Goal: Task Accomplishment & Management: Manage account settings

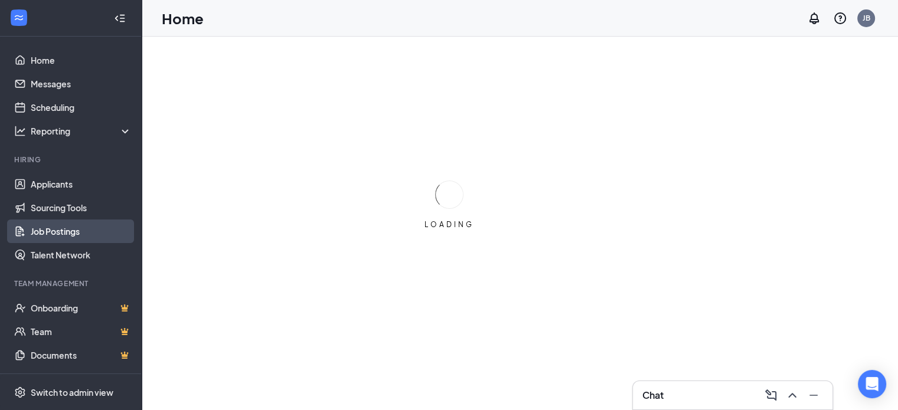
click at [73, 228] on link "Job Postings" at bounding box center [81, 232] width 101 height 24
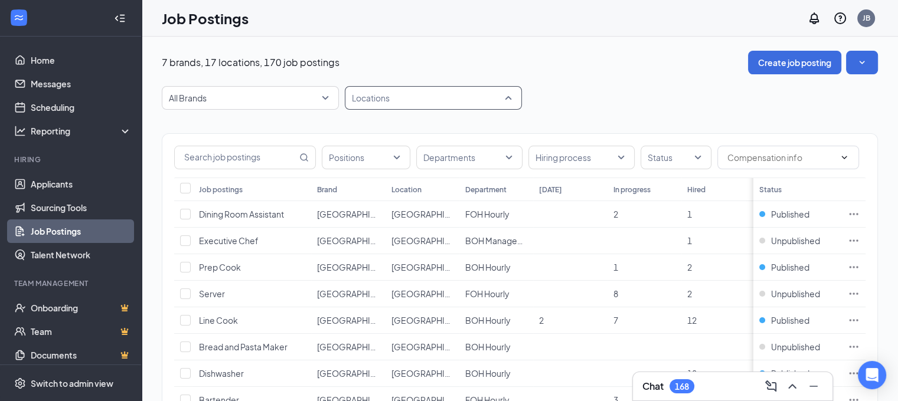
click at [470, 99] on div at bounding box center [427, 98] width 159 height 19
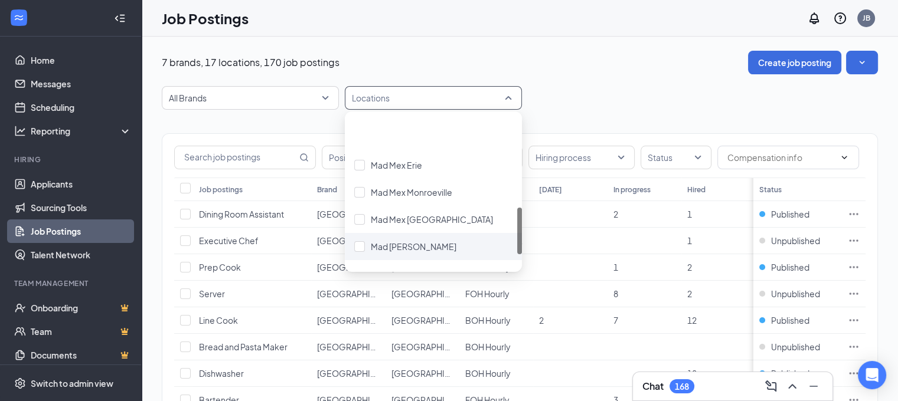
scroll to position [295, 0]
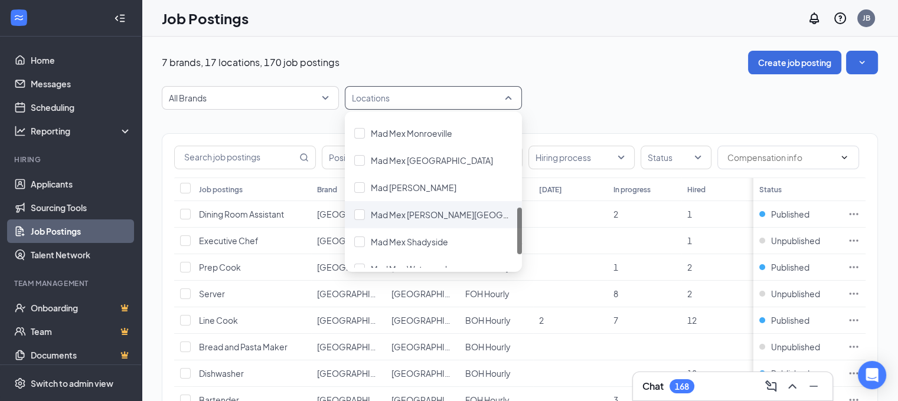
click at [445, 221] on div "Mad Mex [PERSON_NAME][GEOGRAPHIC_DATA]" at bounding box center [433, 214] width 177 height 27
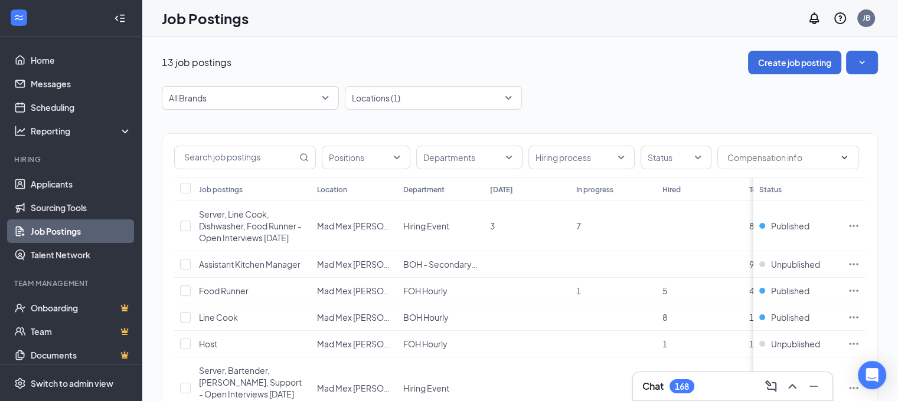
click at [593, 46] on div "13 job postings Create job posting All Brands Locations (1) Positions Departmen…" at bounding box center [520, 354] width 756 height 635
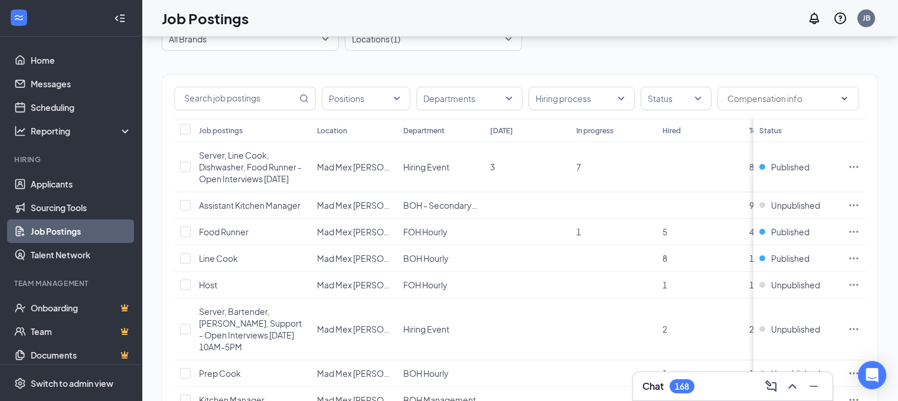
scroll to position [118, 0]
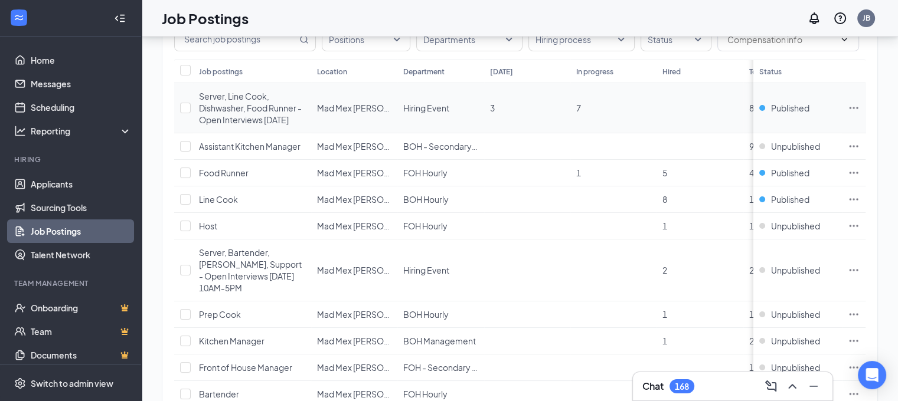
click at [860, 107] on icon "Ellipses" at bounding box center [854, 108] width 12 height 12
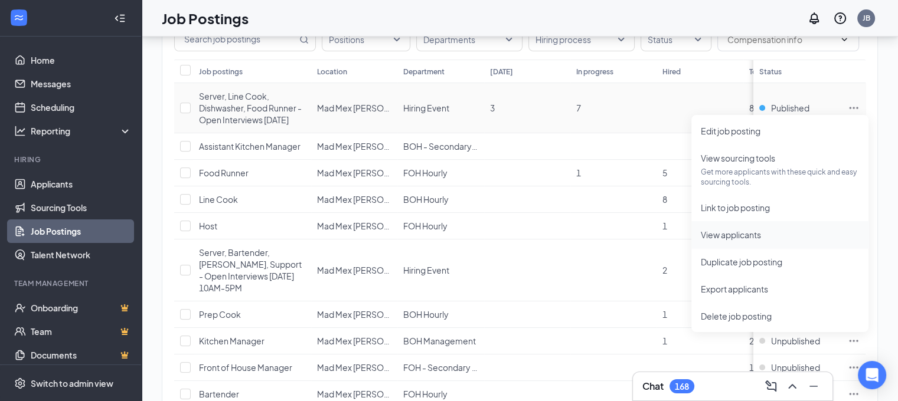
click at [764, 240] on span "View applicants" at bounding box center [780, 234] width 158 height 13
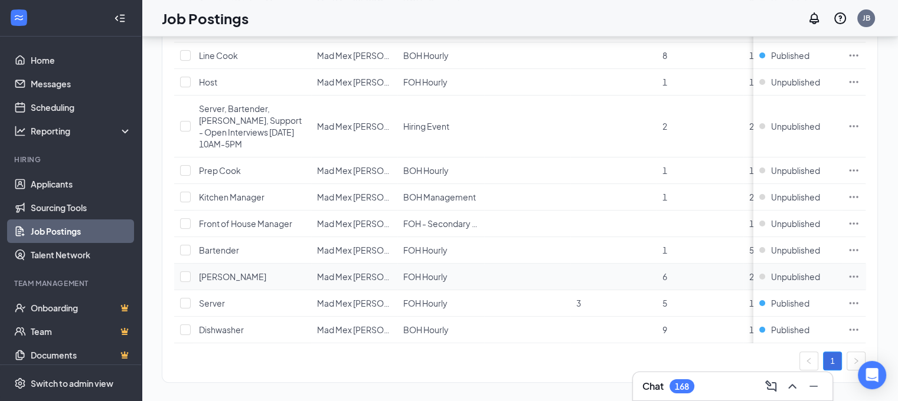
scroll to position [276, 0]
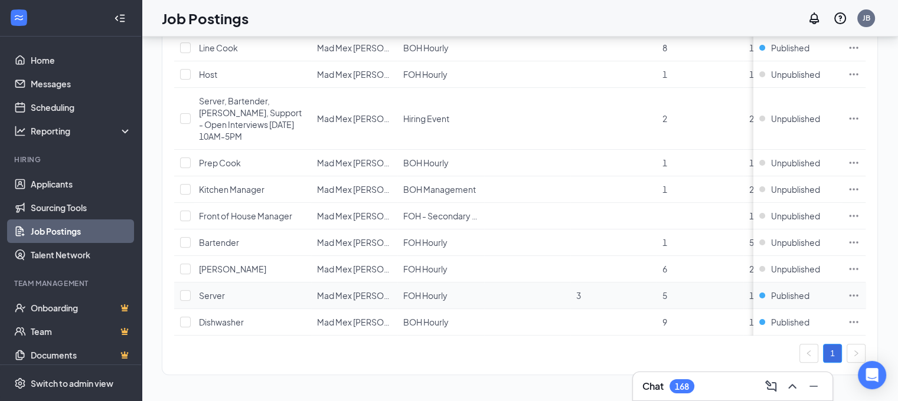
click at [224, 298] on td "Server" at bounding box center [252, 296] width 118 height 27
click at [214, 290] on span "Server" at bounding box center [212, 295] width 26 height 11
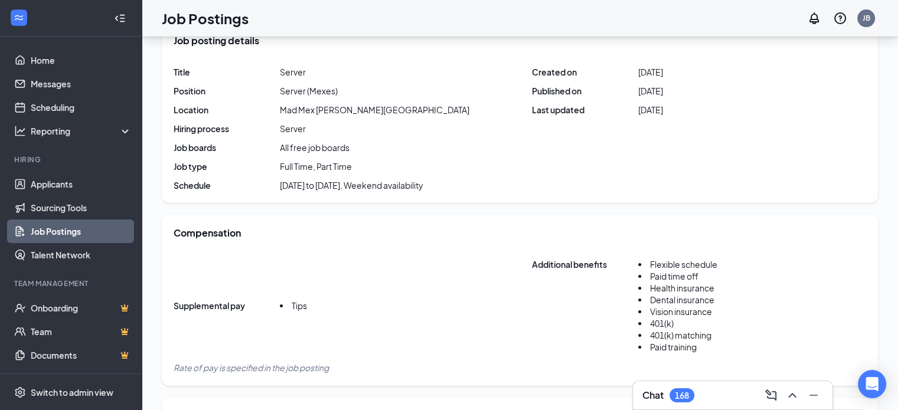
scroll to position [295, 0]
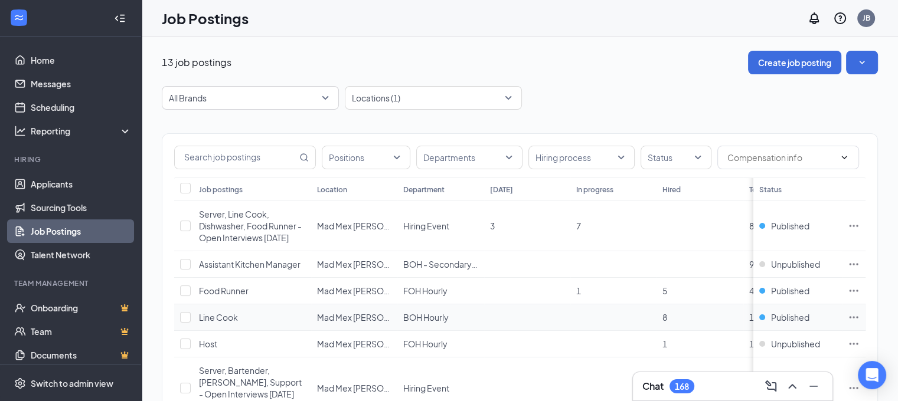
click at [221, 317] on span "Line Cook" at bounding box center [218, 317] width 39 height 11
click at [803, 320] on span "Published" at bounding box center [790, 318] width 38 height 12
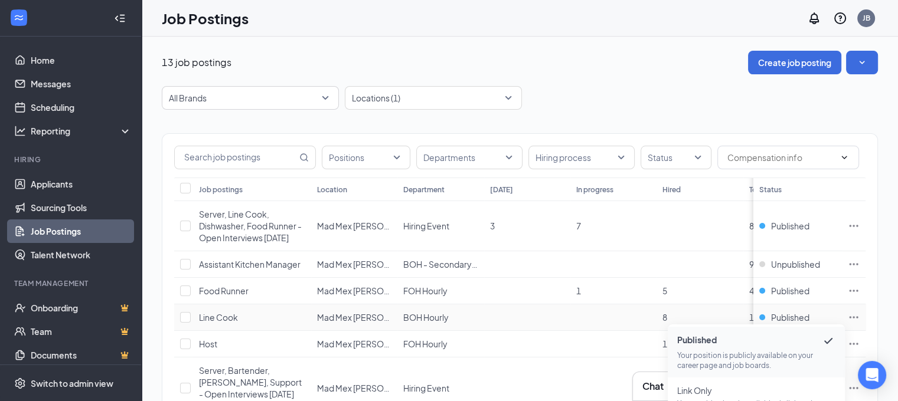
scroll to position [59, 0]
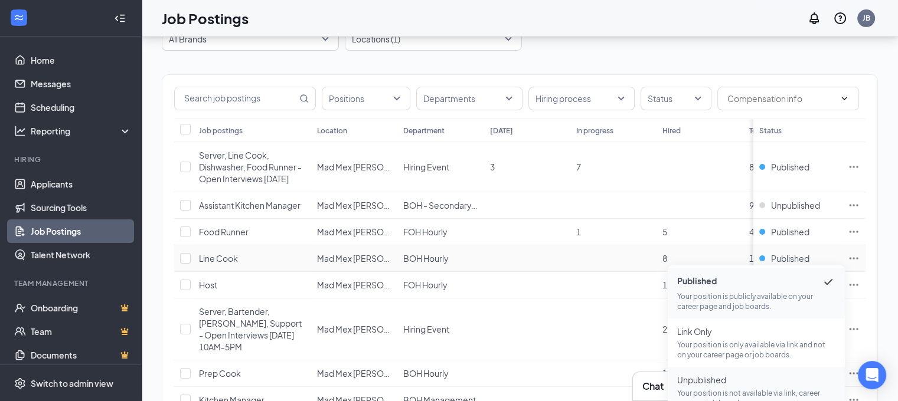
click at [741, 380] on span "Unpublished" at bounding box center [756, 380] width 158 height 12
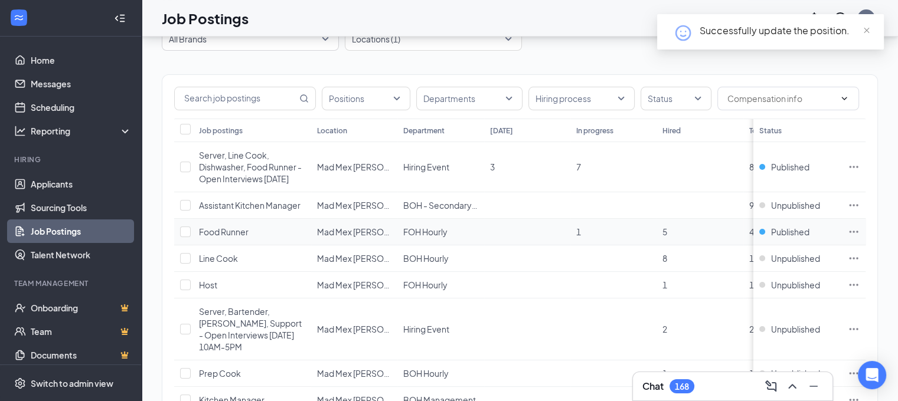
click at [230, 233] on span "Food Runner" at bounding box center [224, 232] width 50 height 11
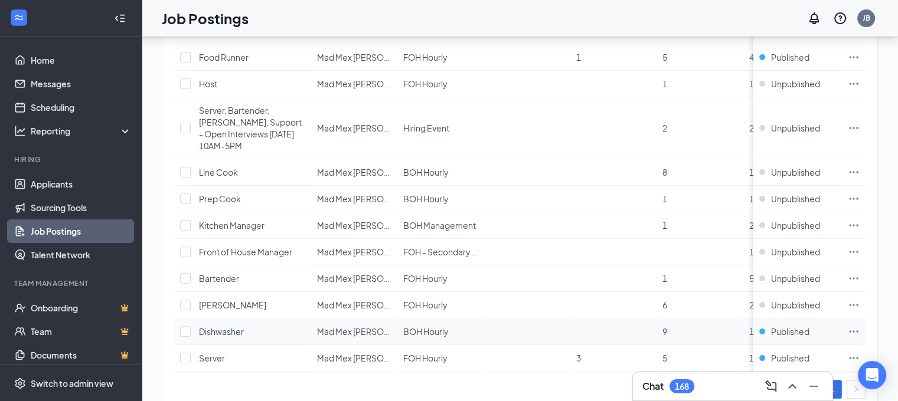
scroll to position [276, 0]
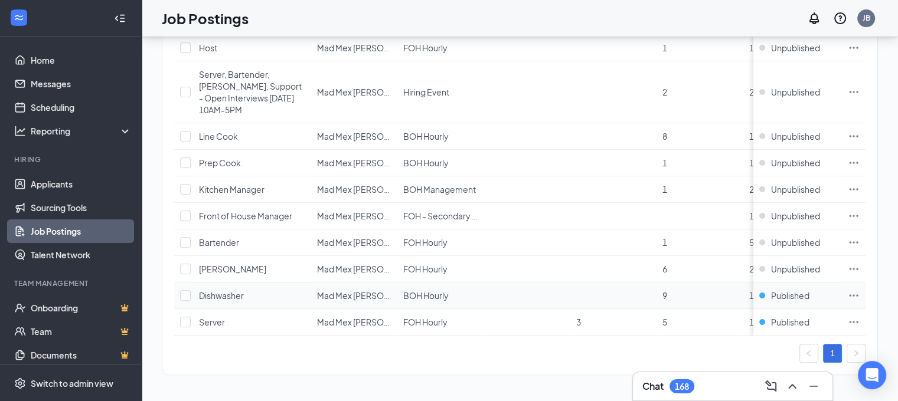
click at [232, 290] on span "Dishwasher" at bounding box center [221, 295] width 45 height 11
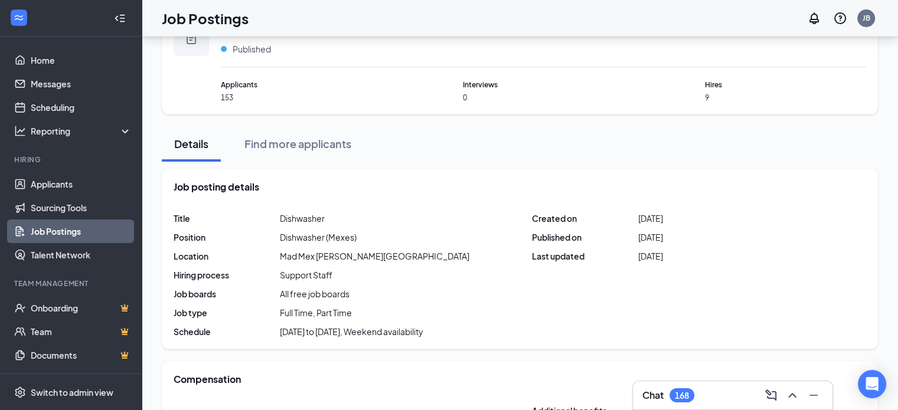
scroll to position [40, 0]
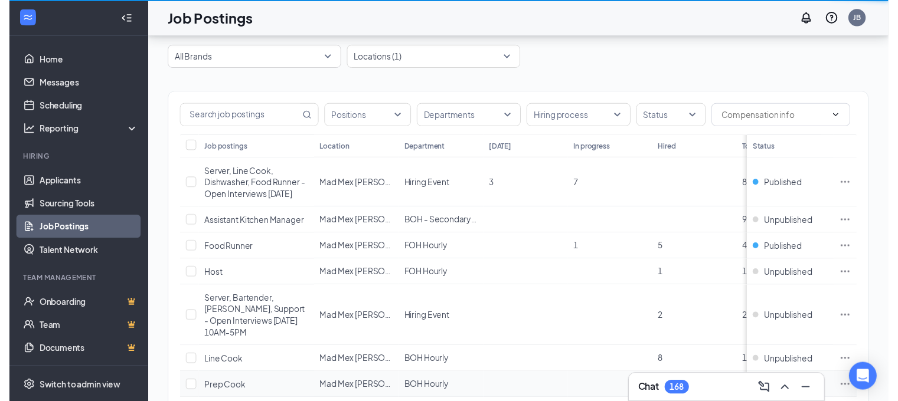
scroll to position [276, 0]
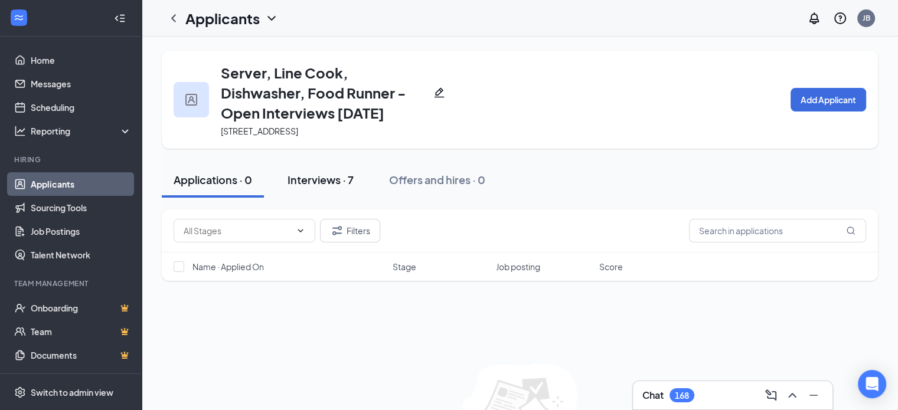
click at [340, 192] on button "Interviews · 7" at bounding box center [321, 179] width 90 height 35
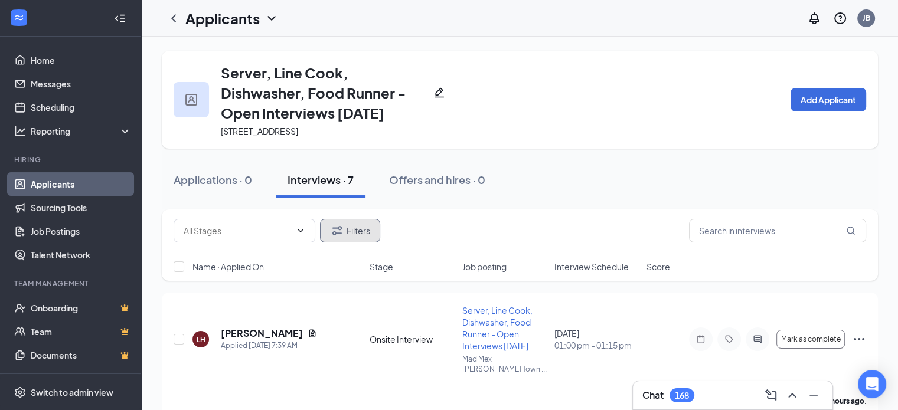
click at [362, 226] on button "Filters" at bounding box center [350, 231] width 60 height 24
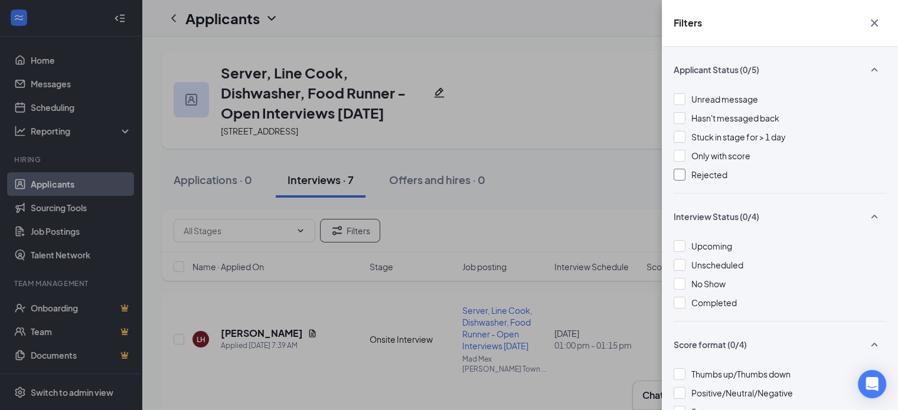
click at [690, 179] on div "Rejected" at bounding box center [780, 174] width 213 height 13
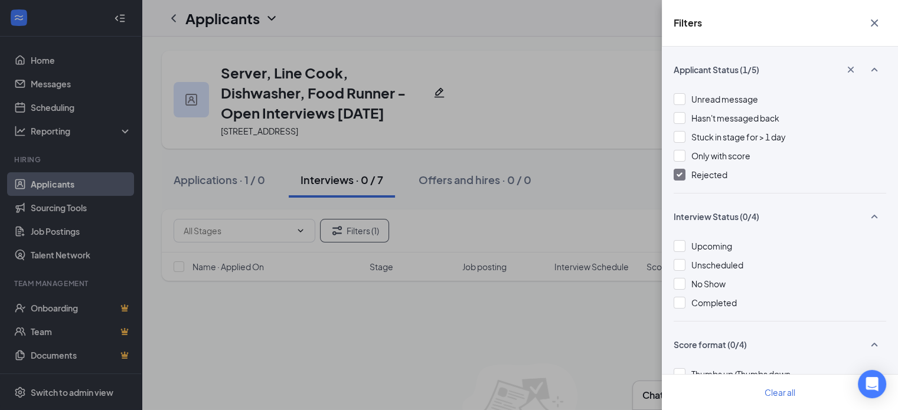
click at [527, 215] on div "Filters Applicant Status (1/5) Unread message Hasn't messaged back Stuck in sta…" at bounding box center [449, 205] width 898 height 410
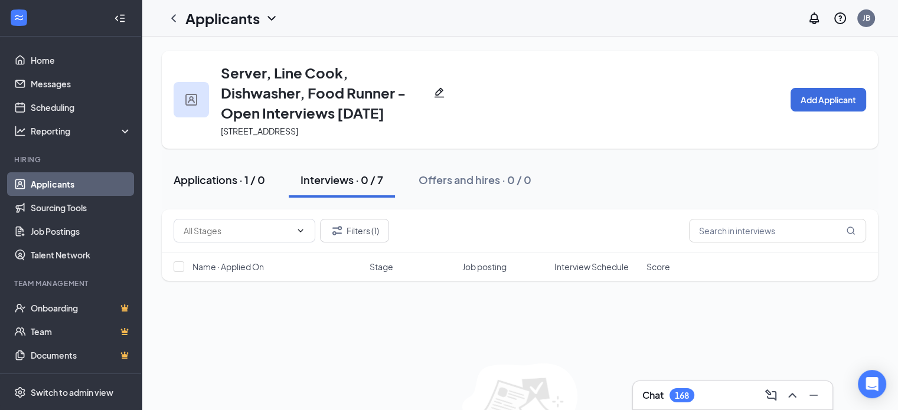
click at [208, 188] on button "Applications · 1 / 0" at bounding box center [219, 179] width 115 height 35
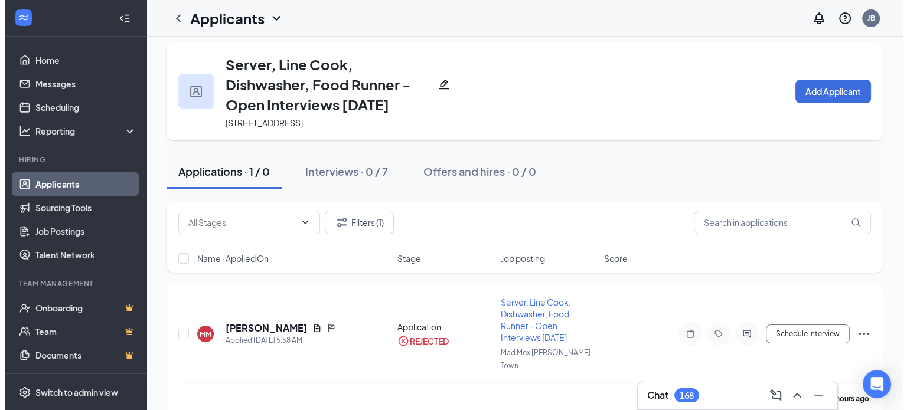
scroll to position [11, 0]
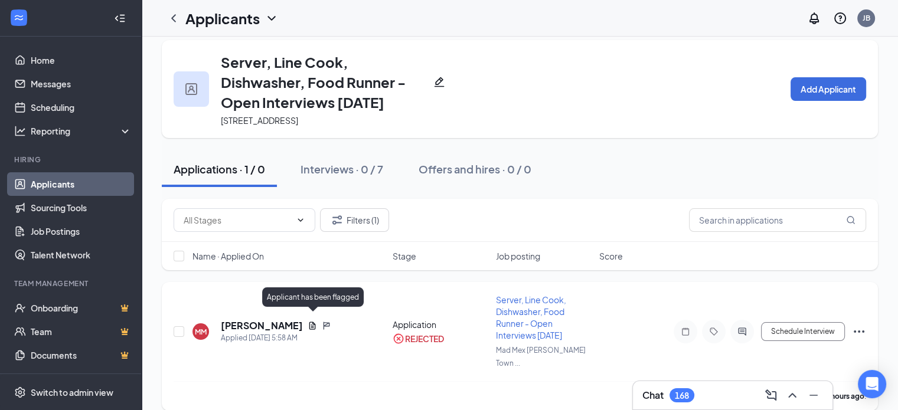
click at [322, 321] on icon "Flag" at bounding box center [326, 325] width 9 height 9
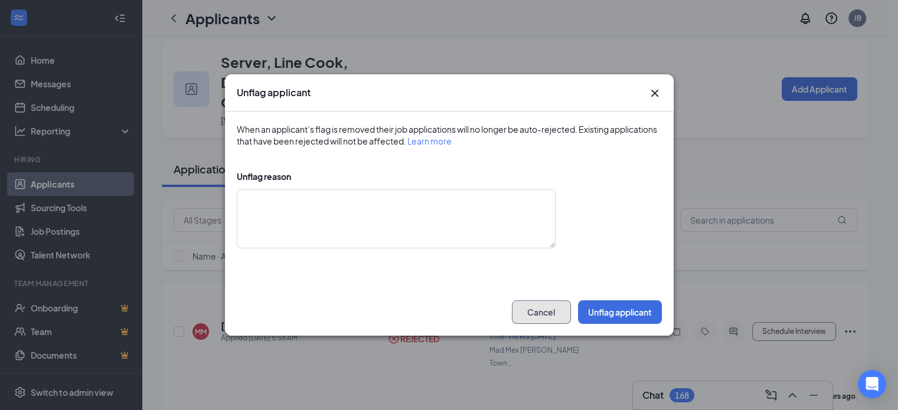
click at [550, 313] on button "Cancel" at bounding box center [541, 312] width 59 height 24
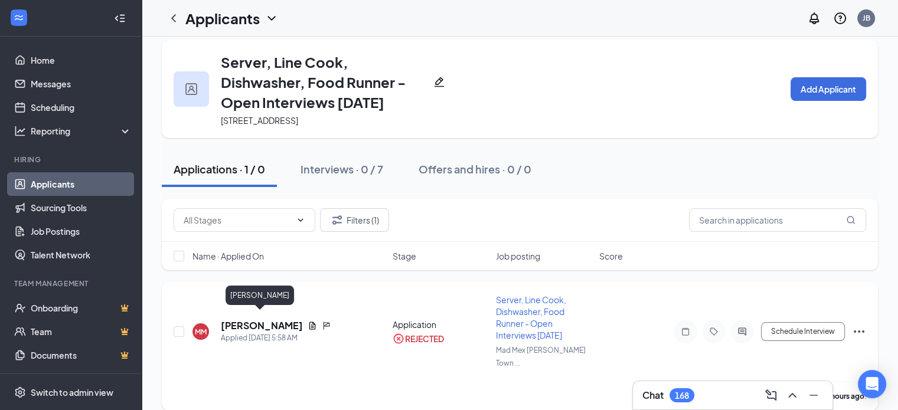
click at [279, 319] on h5 "[PERSON_NAME]" at bounding box center [262, 325] width 82 height 13
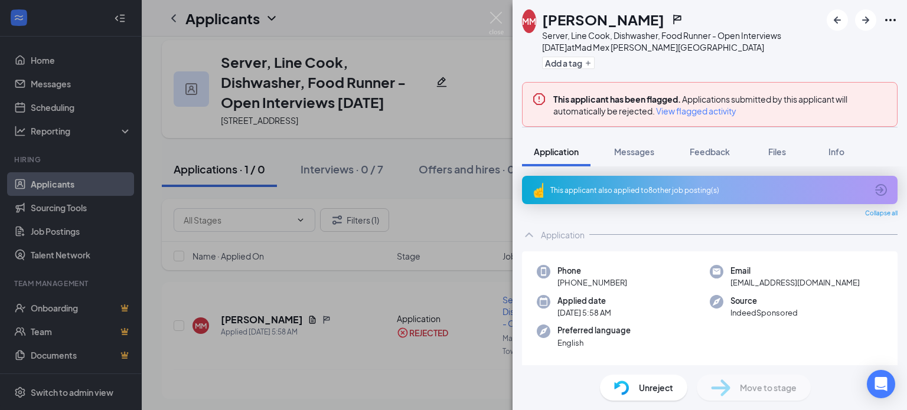
click at [693, 106] on span "View flagged activity" at bounding box center [696, 111] width 80 height 12
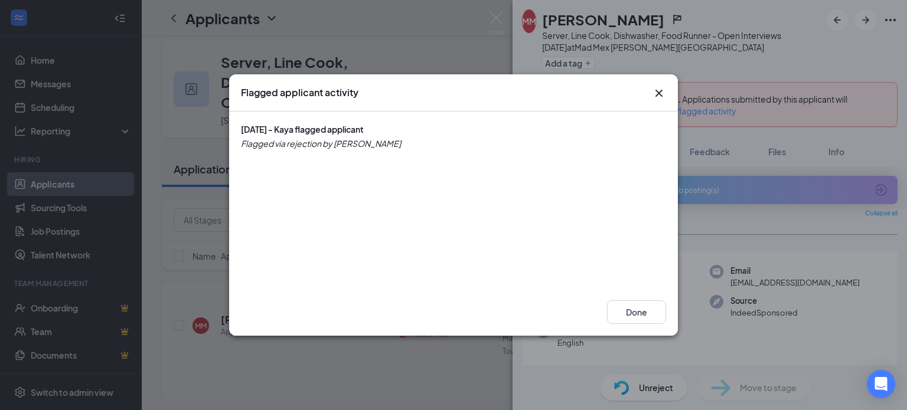
click at [663, 98] on icon "Cross" at bounding box center [659, 93] width 14 height 14
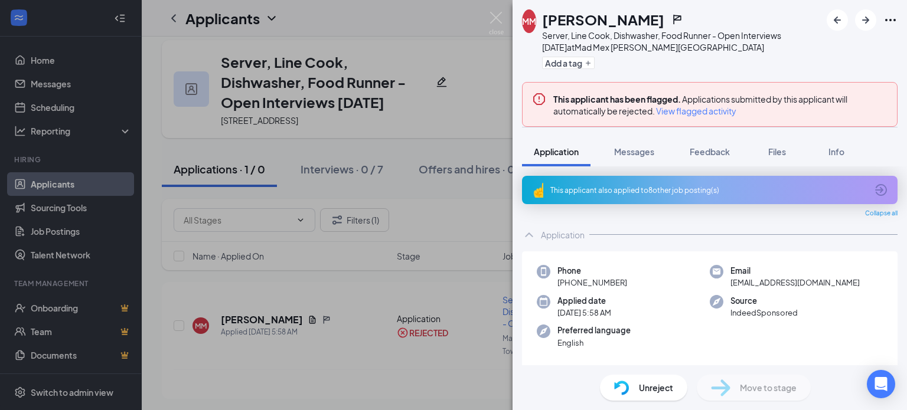
click at [675, 188] on div "This applicant also applied to 8 other job posting(s)" at bounding box center [708, 190] width 316 height 10
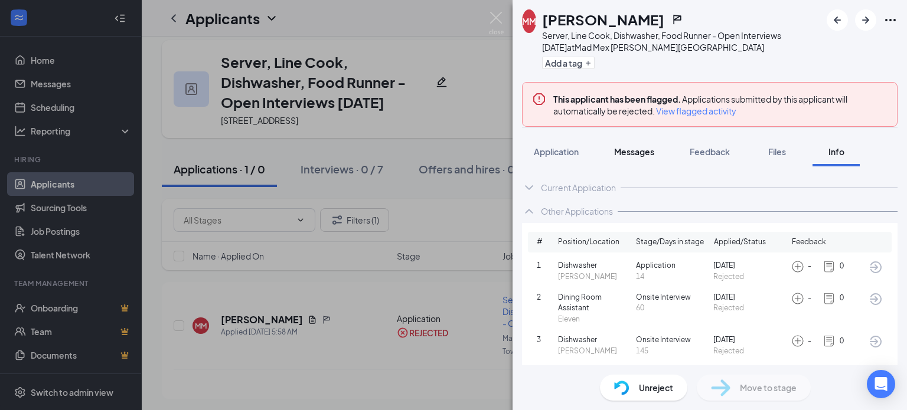
click at [618, 161] on button "Messages" at bounding box center [634, 152] width 64 height 30
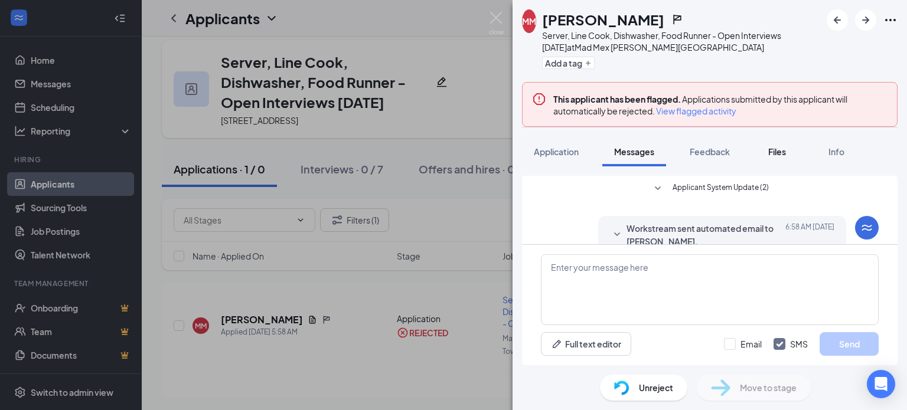
click at [759, 156] on button "Files" at bounding box center [776, 152] width 47 height 30
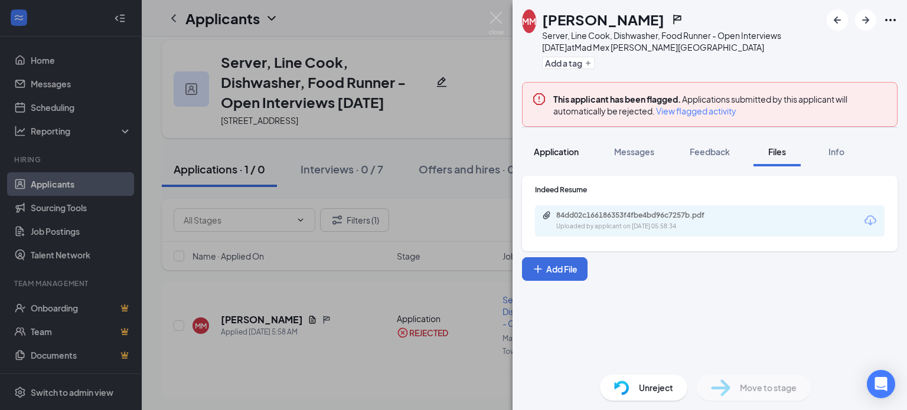
click at [575, 156] on span "Application" at bounding box center [556, 151] width 45 height 11
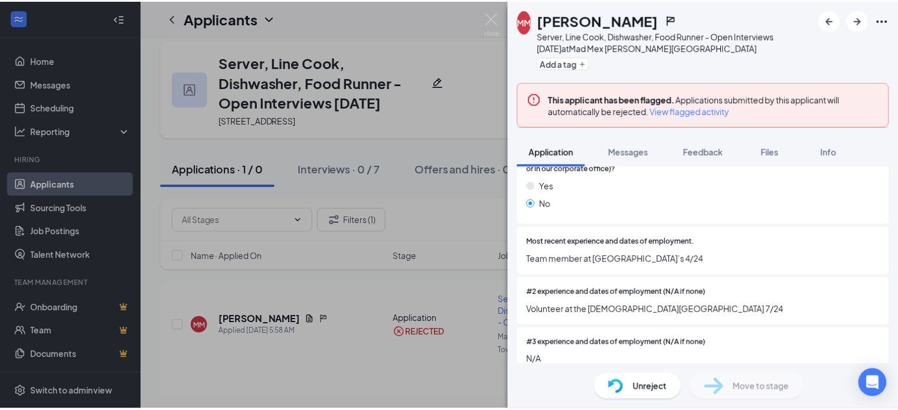
scroll to position [708, 0]
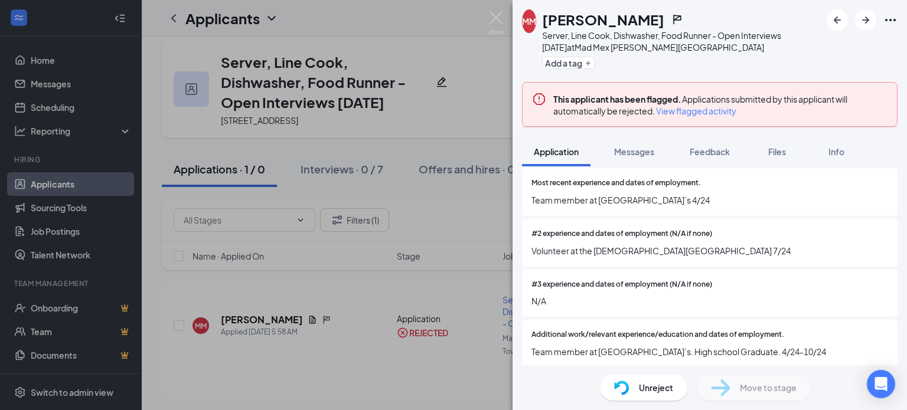
click at [443, 266] on div "MM [PERSON_NAME] Server, Line Cook, Dishwasher, Food Runner - Open Interviews […" at bounding box center [453, 205] width 907 height 410
